Goal: Information Seeking & Learning: Learn about a topic

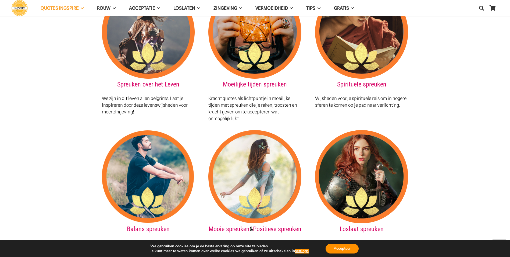
scroll to position [627, 0]
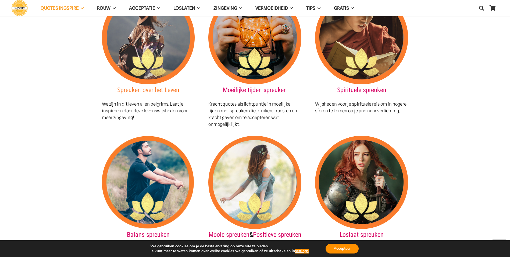
click at [139, 86] on link "Spreuken over het Leven" at bounding box center [148, 90] width 62 height 8
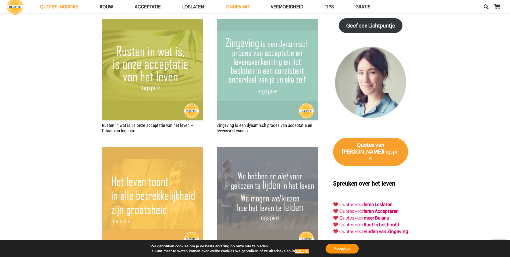
scroll to position [909, 0]
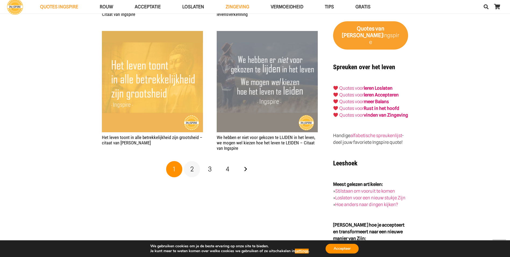
click at [195, 163] on link "2" at bounding box center [192, 169] width 16 height 16
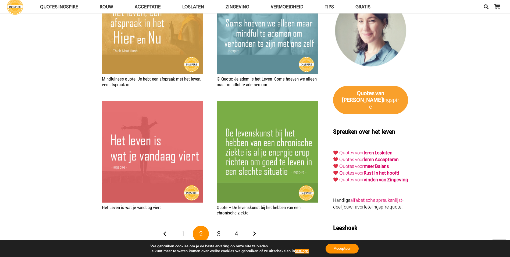
scroll to position [846, 0]
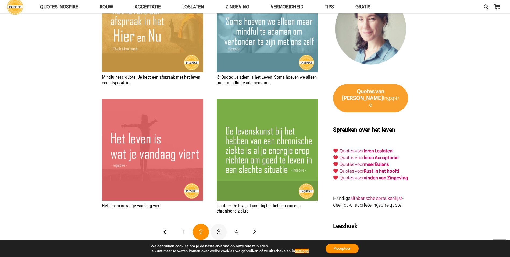
click at [221, 224] on link "3" at bounding box center [219, 232] width 16 height 16
